Goal: Communication & Community: Answer question/provide support

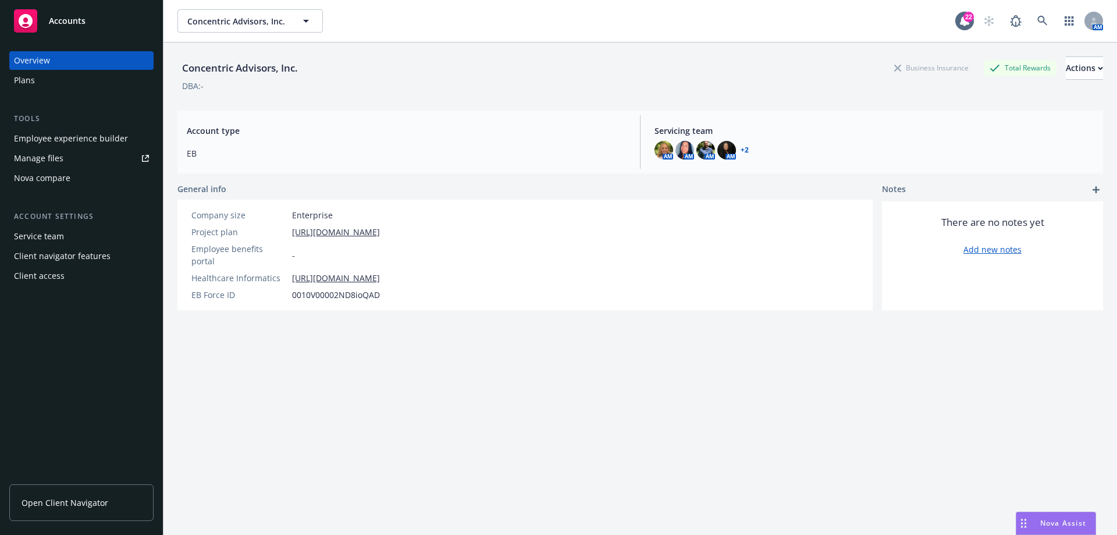
click at [1052, 518] on span "Nova Assist" at bounding box center [1063, 523] width 46 height 10
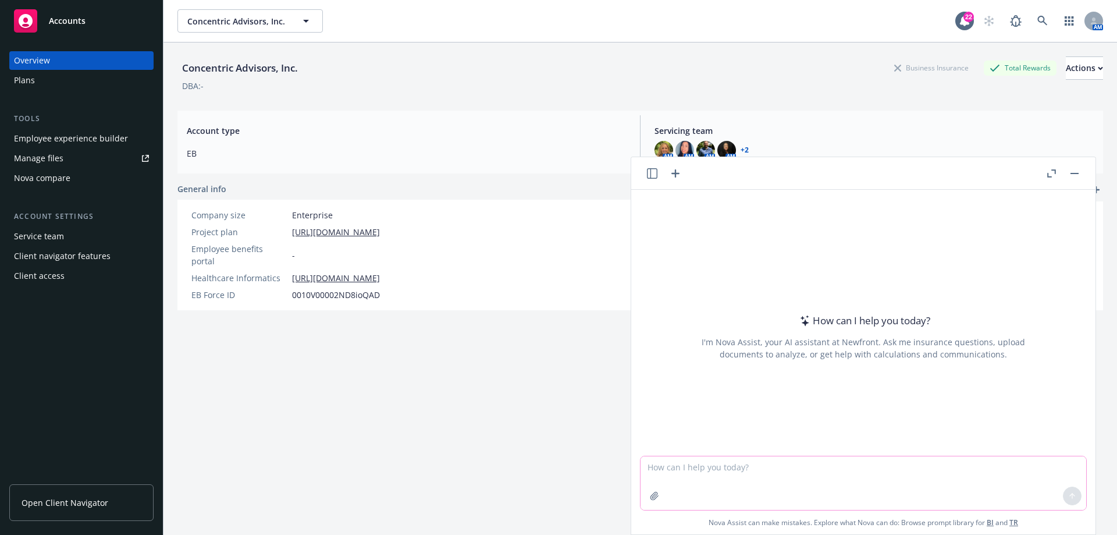
click at [677, 478] on textarea at bounding box center [864, 483] width 446 height 54
paste textarea "Thank you [PERSON_NAME], We pulled the “employee statement of accounts” but, al…"
type textarea "How to say: Thank you [PERSON_NAME], We pulled the “employee statement of accou…"
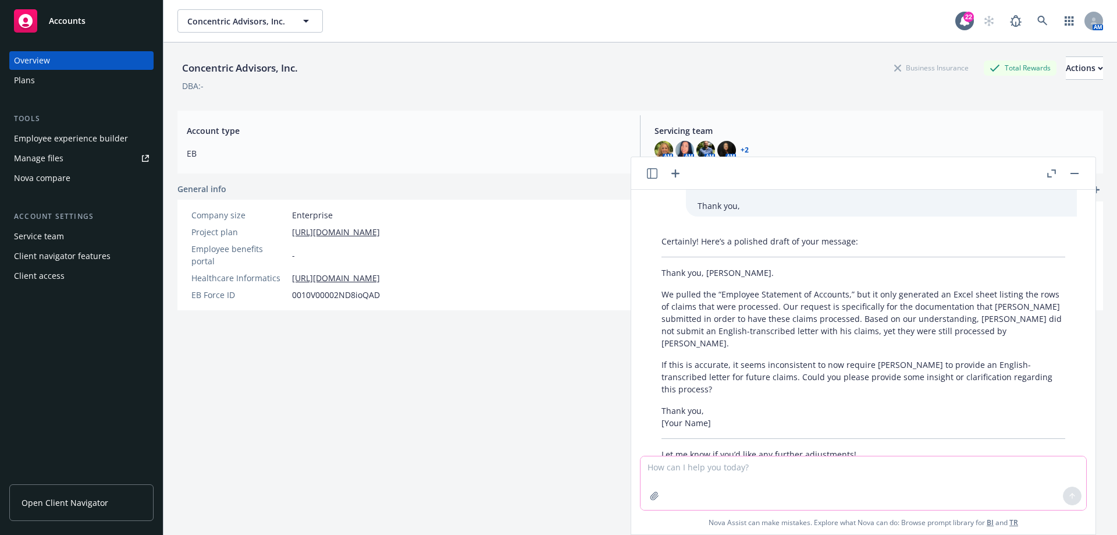
scroll to position [143, 0]
click at [709, 404] on p "Thank you, [Your Name]" at bounding box center [863, 416] width 404 height 24
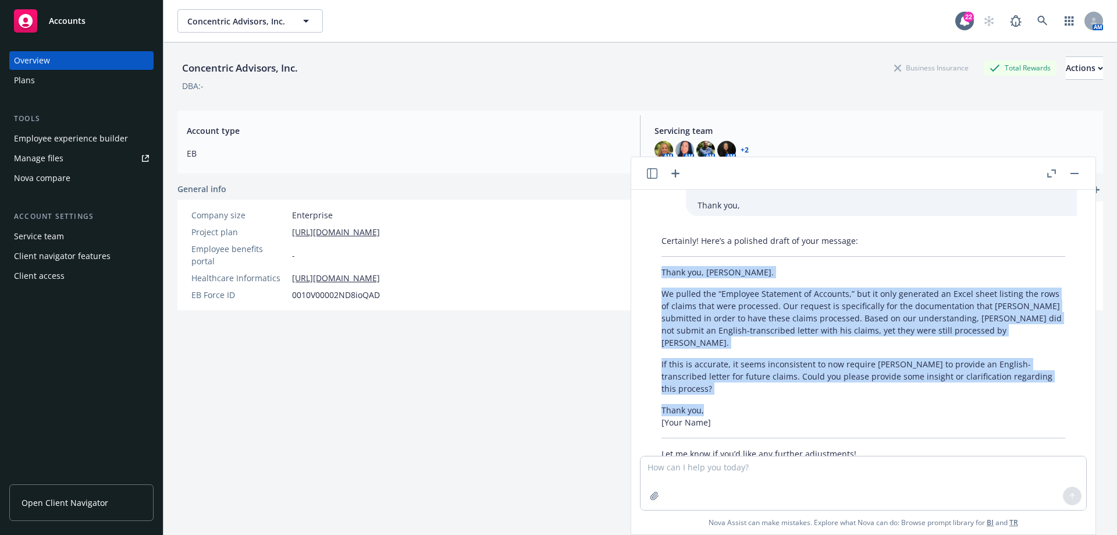
drag, startPoint x: 708, startPoint y: 376, endPoint x: 662, endPoint y: 262, distance: 122.9
click at [662, 262] on div "Certainly! Here’s a polished draft of your message: Thank you, [PERSON_NAME]. W…" at bounding box center [863, 347] width 427 height 234
copy div "Thank you, [PERSON_NAME]. We pulled the “Employee Statement of Accounts,” but i…"
